Goal: Task Accomplishment & Management: Manage account settings

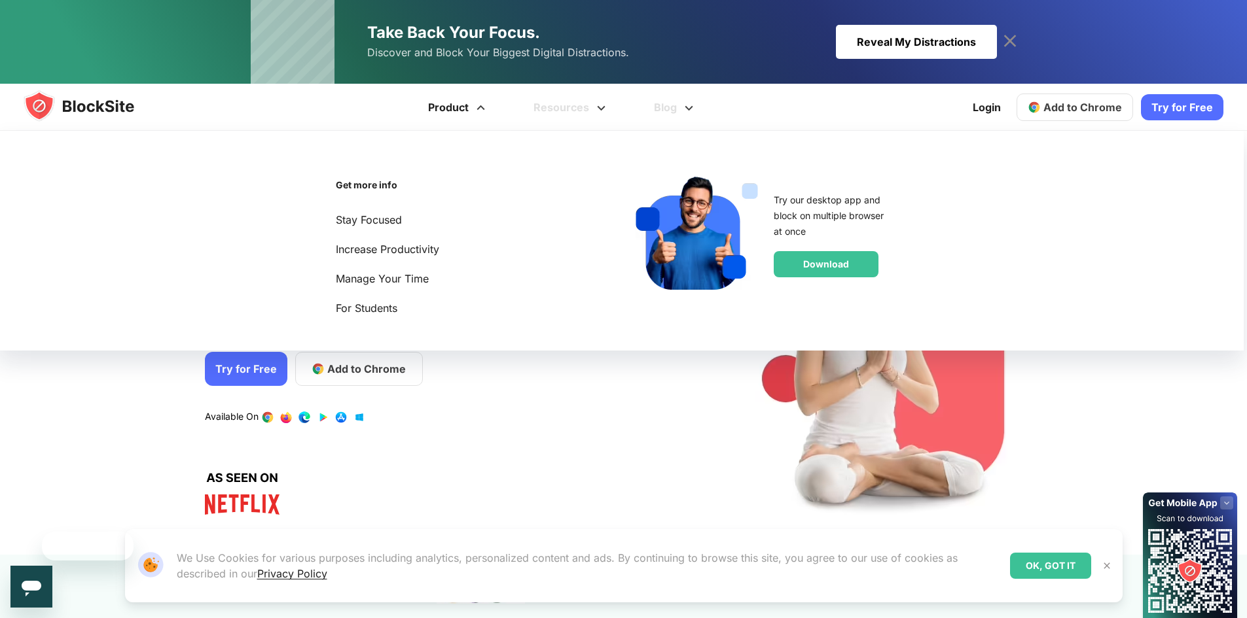
click at [467, 122] on link "Product" at bounding box center [458, 107] width 105 height 47
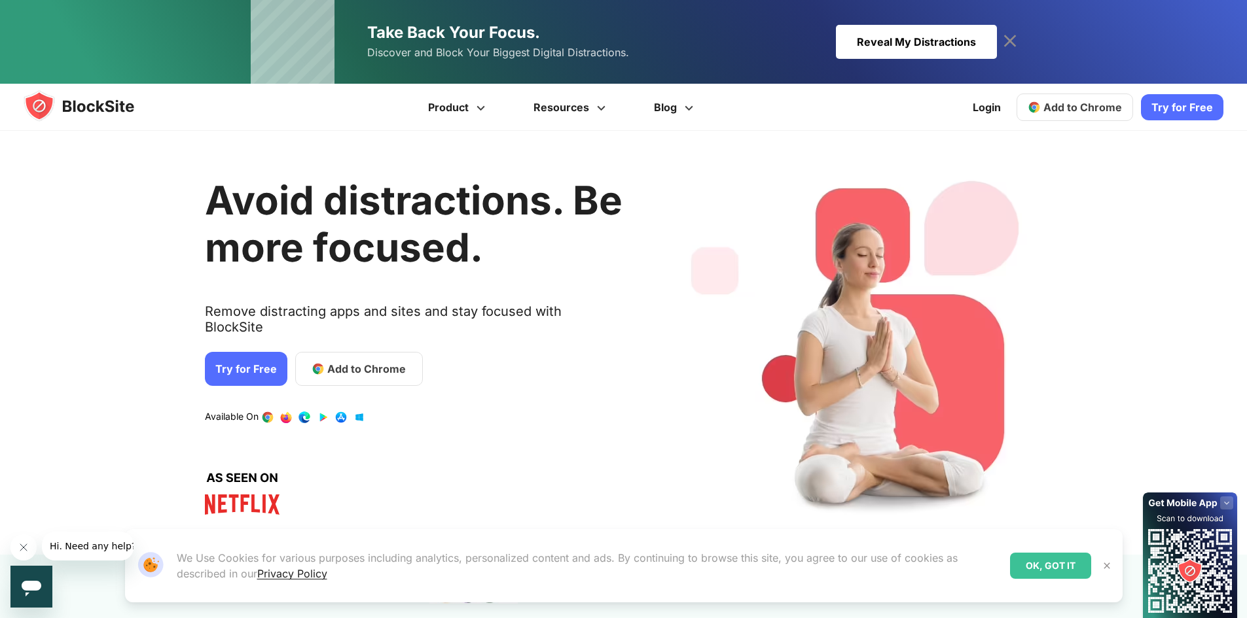
click at [686, 407] on div "1 / 4" at bounding box center [859, 343] width 377 height 385
click at [993, 106] on link "Login" at bounding box center [987, 107] width 44 height 31
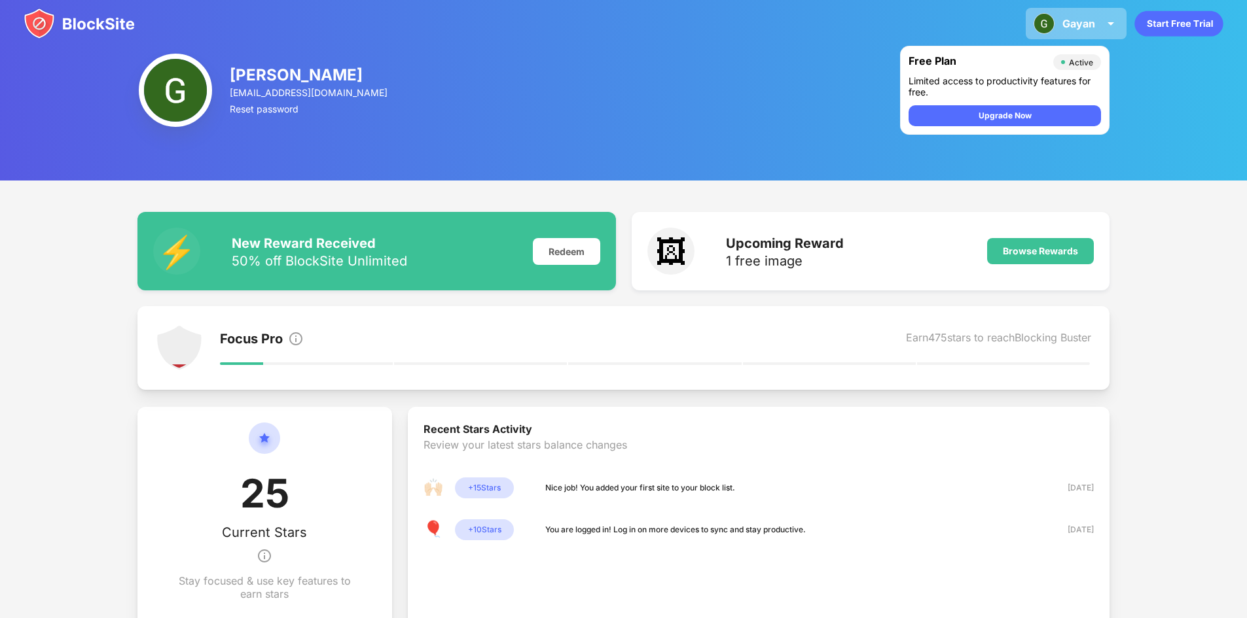
click at [1087, 25] on div "Gayan" at bounding box center [1078, 23] width 33 height 13
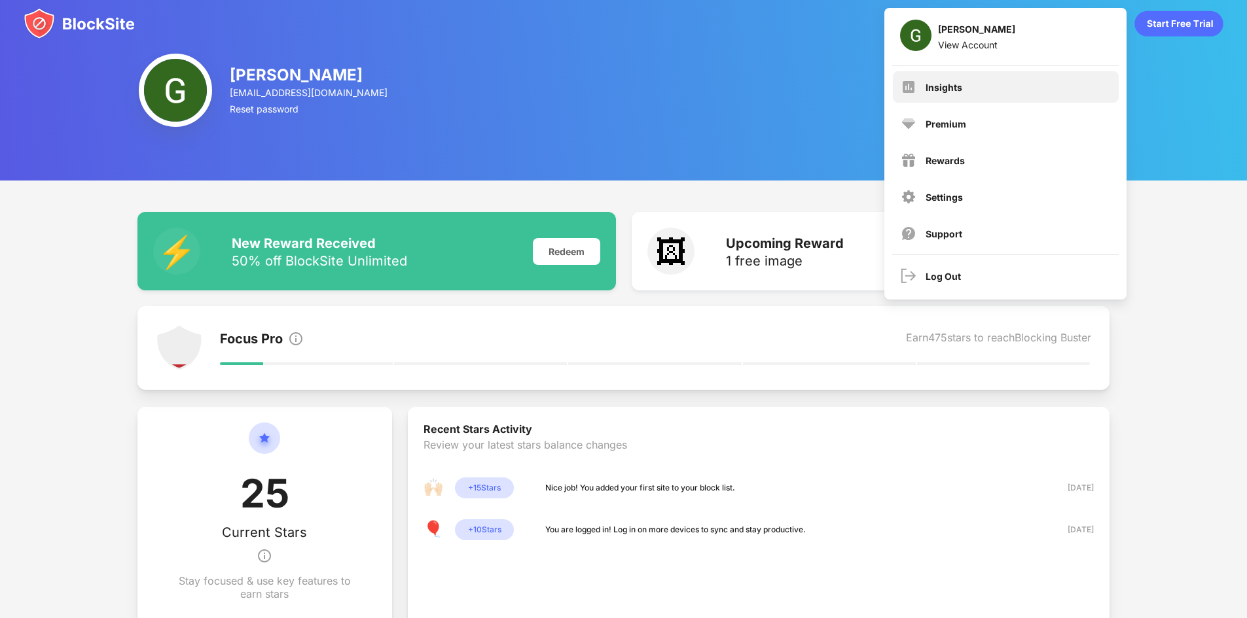
click at [993, 88] on div "Insights" at bounding box center [1006, 86] width 226 height 31
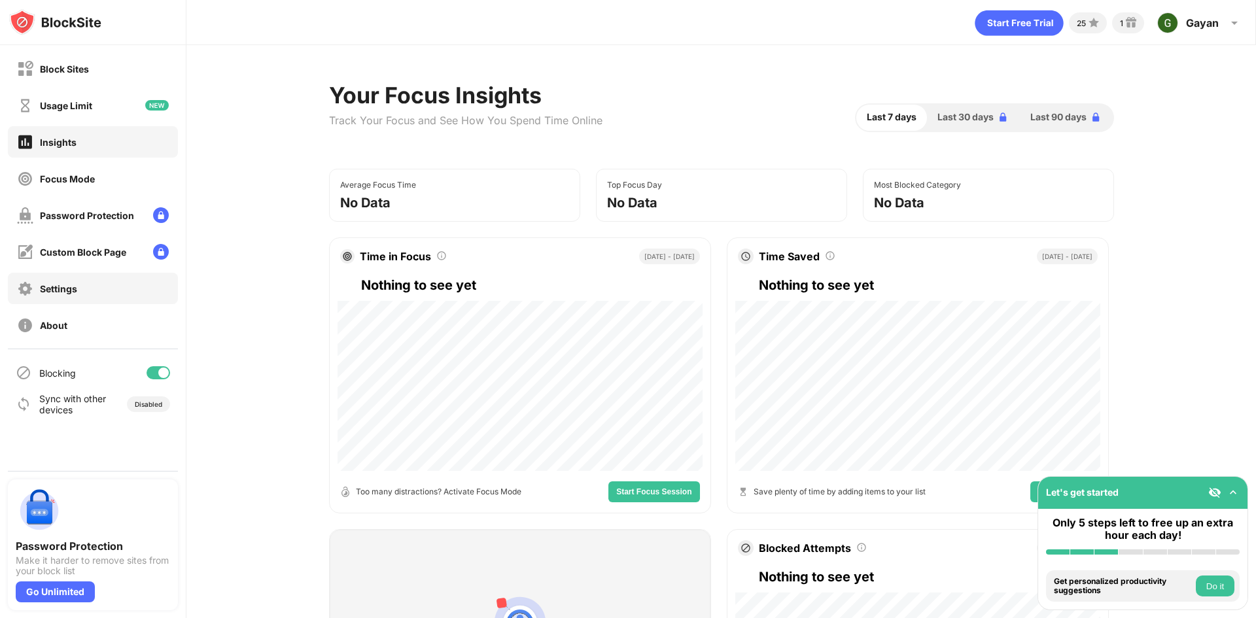
click at [75, 294] on div "Settings" at bounding box center [47, 289] width 60 height 16
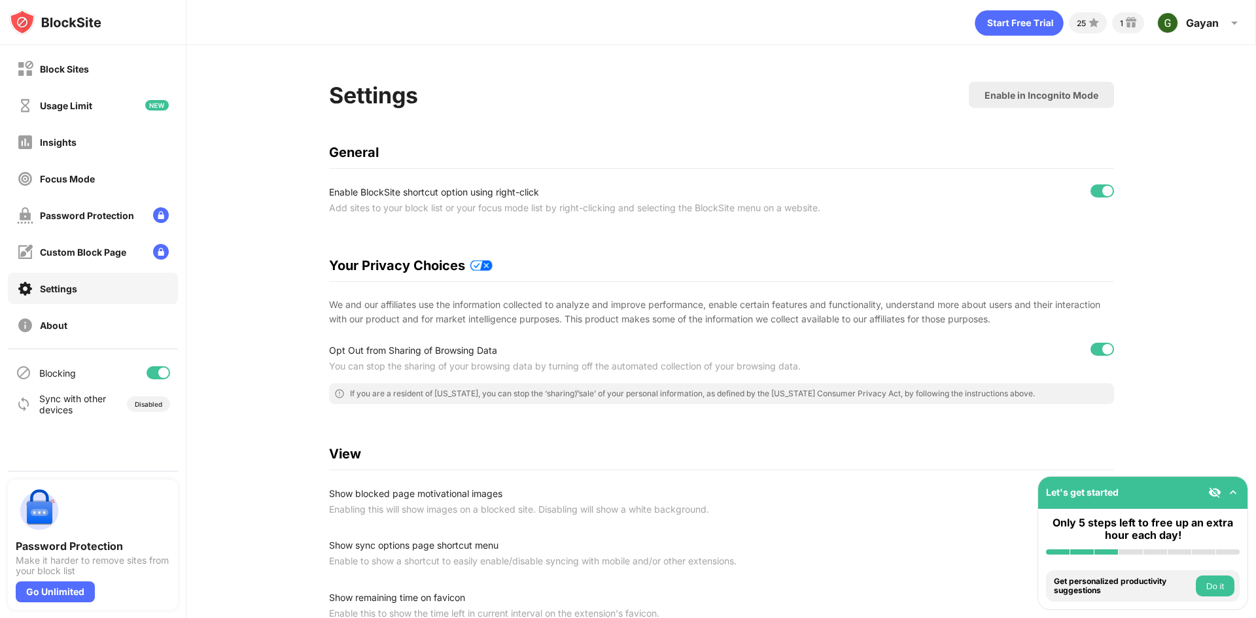
click at [72, 308] on div "Block Sites Usage Limit Insights Focus Mode Password Protection Custom Block Pa…" at bounding box center [93, 197] width 186 height 304
click at [59, 67] on div "Block Sites" at bounding box center [64, 68] width 49 height 11
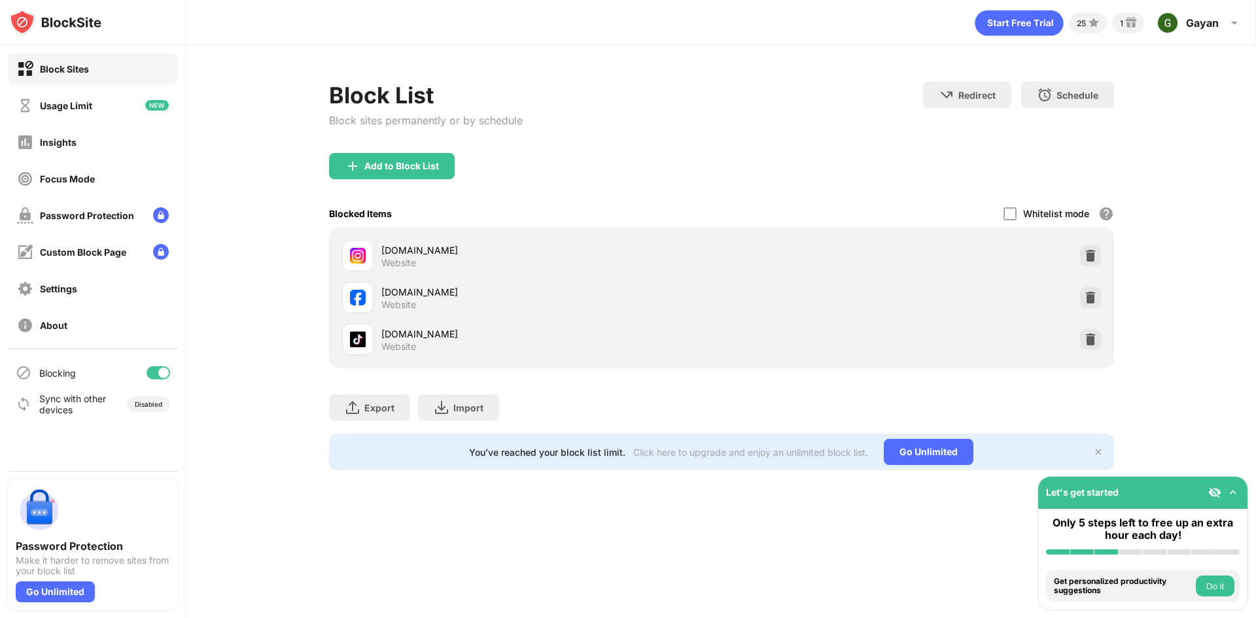
click at [160, 372] on div at bounding box center [163, 373] width 10 height 10
click at [160, 372] on div at bounding box center [159, 372] width 24 height 13
